Goal: Transaction & Acquisition: Purchase product/service

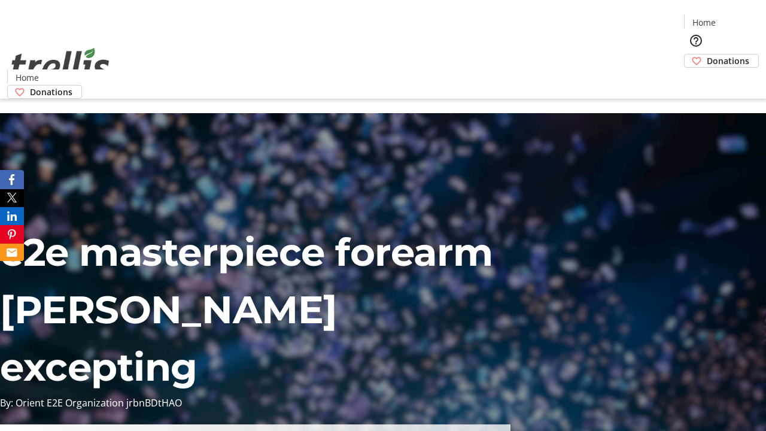
click at [706, 54] on span "Donations" at bounding box center [727, 60] width 42 height 13
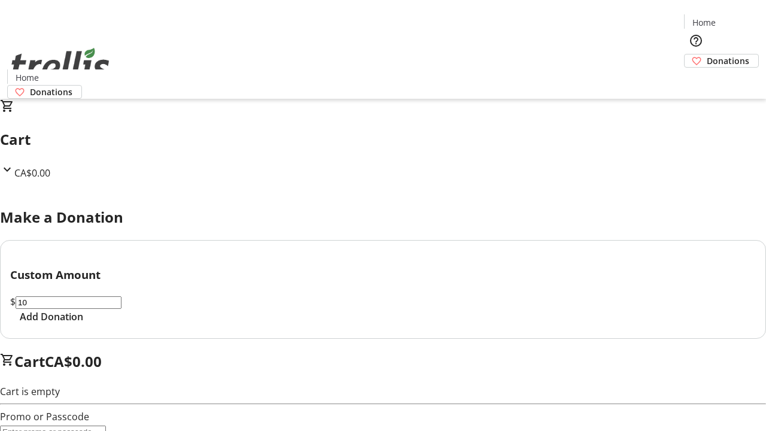
click at [83, 324] on span "Add Donation" at bounding box center [51, 316] width 63 height 14
select select "CA"
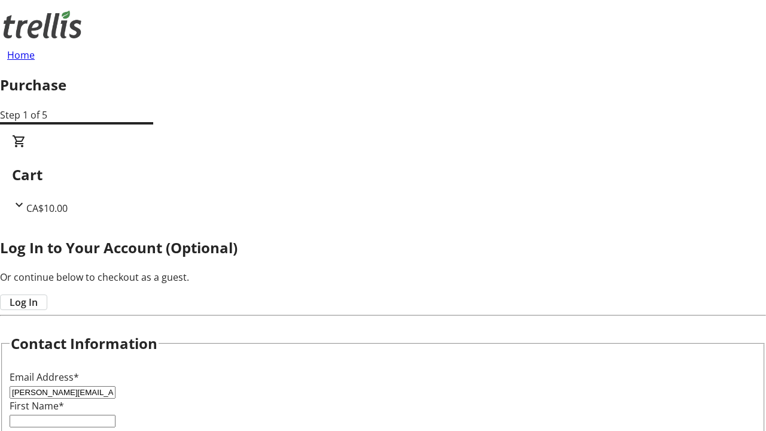
type input "[PERSON_NAME][EMAIL_ADDRESS][DOMAIN_NAME]"
type input "[PERSON_NAME]"
type input "[STREET_ADDRESS][PERSON_NAME]"
type input "Kelowna"
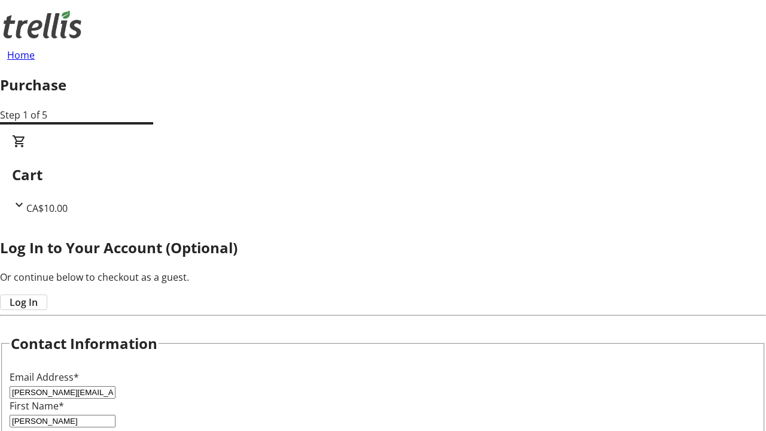
select select "BC"
type input "Kelowna"
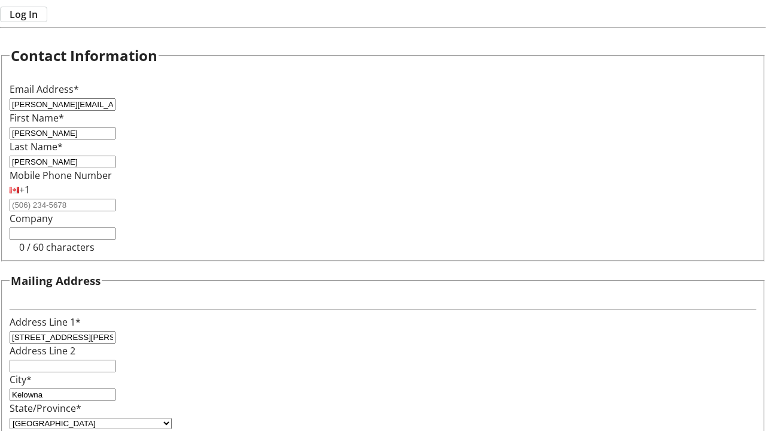
type input "V1Y 0C2"
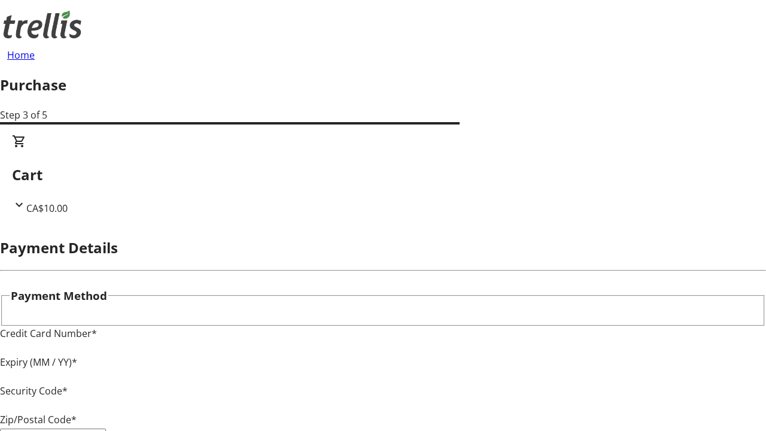
type input "V1Y 0C2"
